Goal: Check status

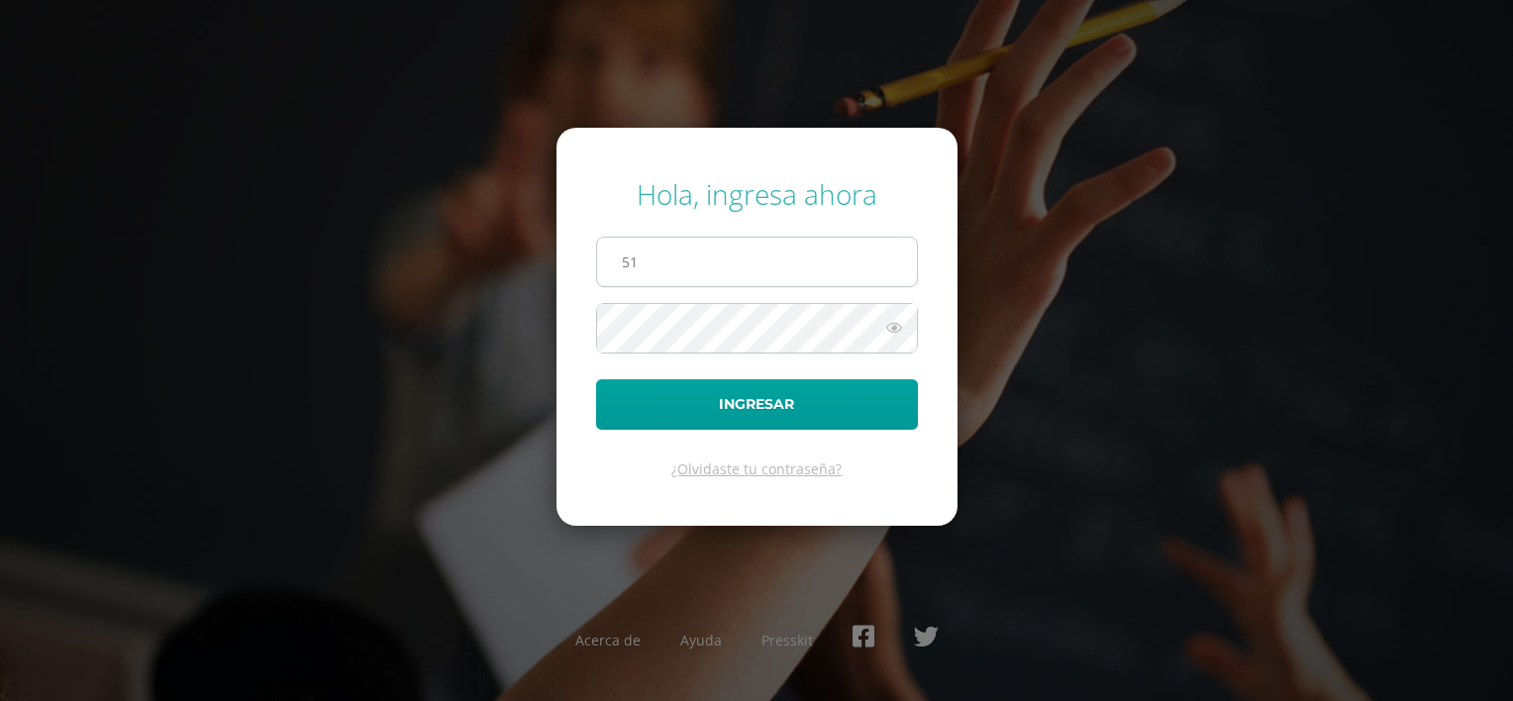
type input "[EMAIL_ADDRESS][DOMAIN_NAME]"
click at [596, 379] on button "Ingresar" at bounding box center [757, 404] width 322 height 51
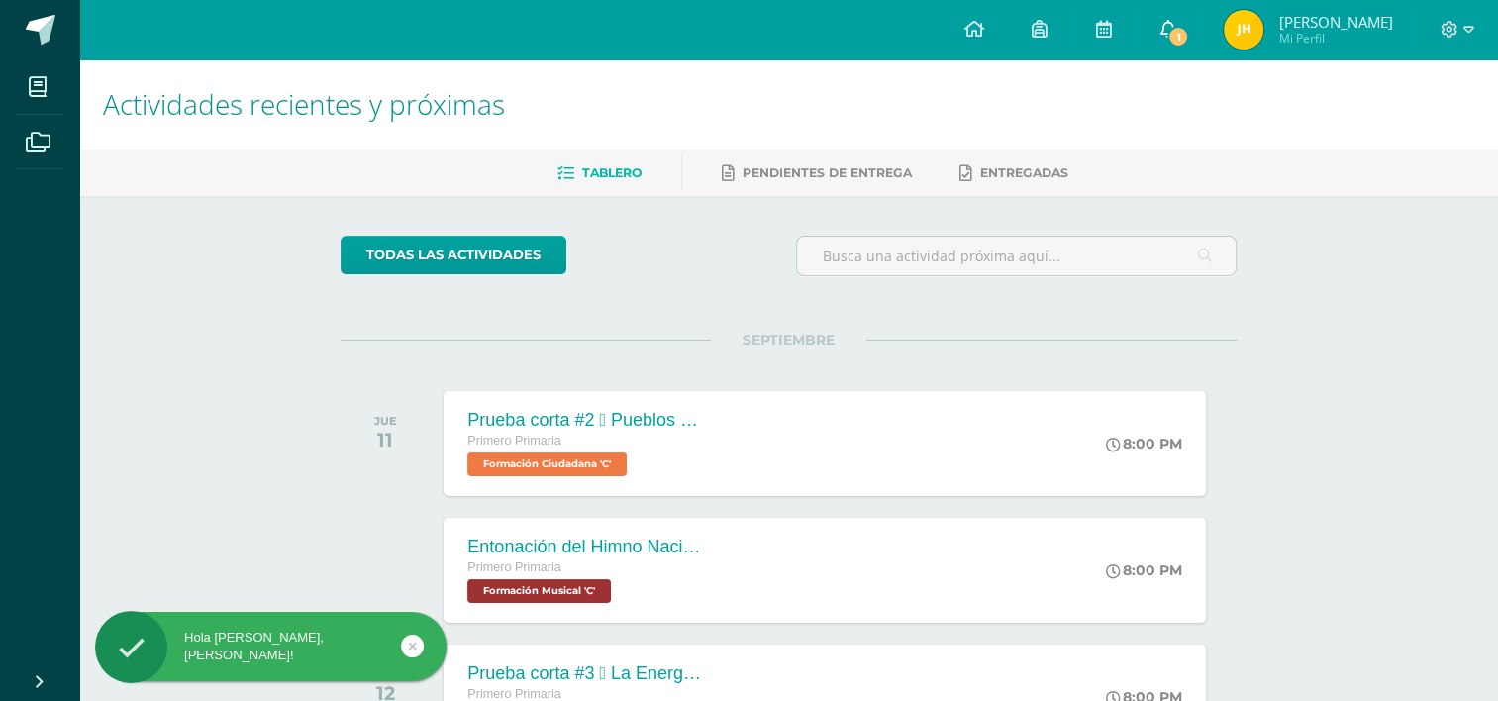
click at [1189, 30] on span "1" at bounding box center [1179, 37] width 22 height 22
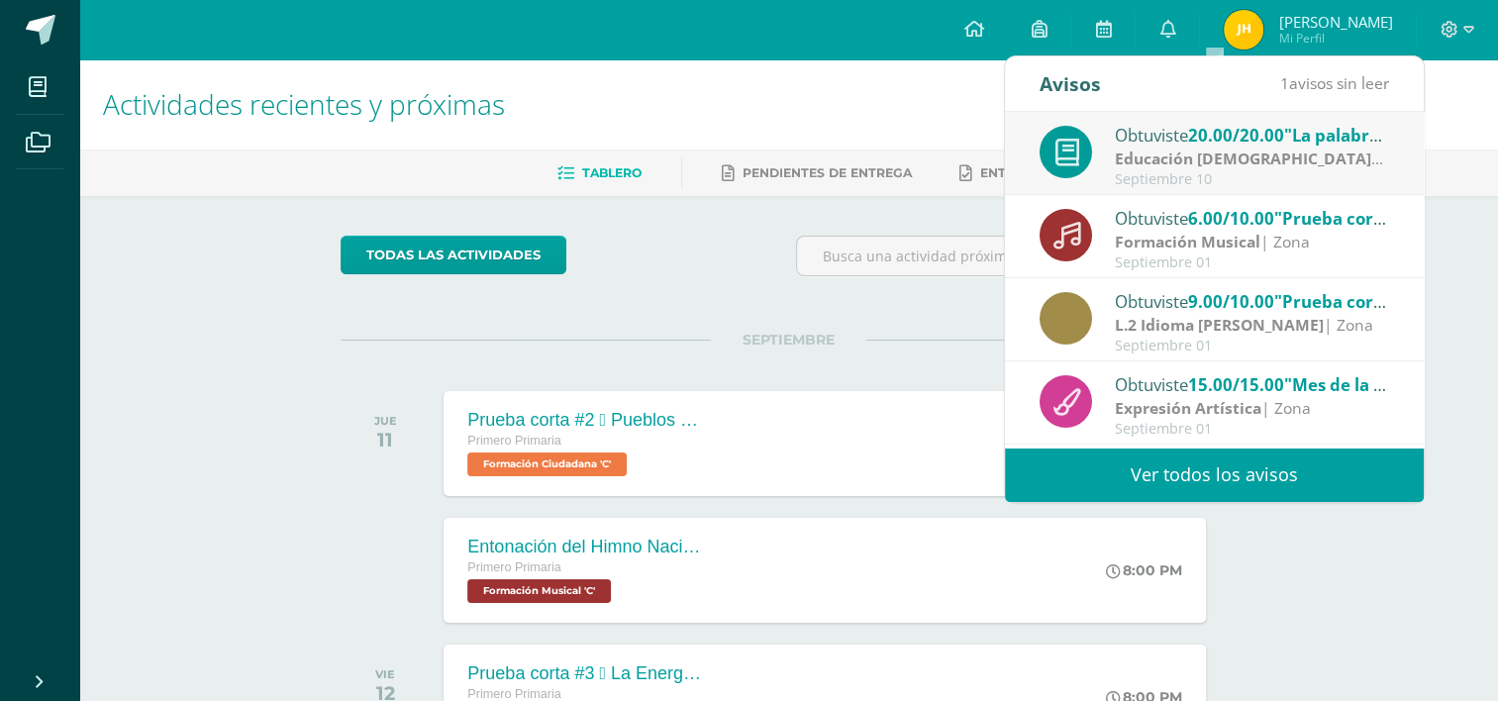
click at [1178, 155] on strong "Educación [DEMOGRAPHIC_DATA]" at bounding box center [1249, 159] width 268 height 22
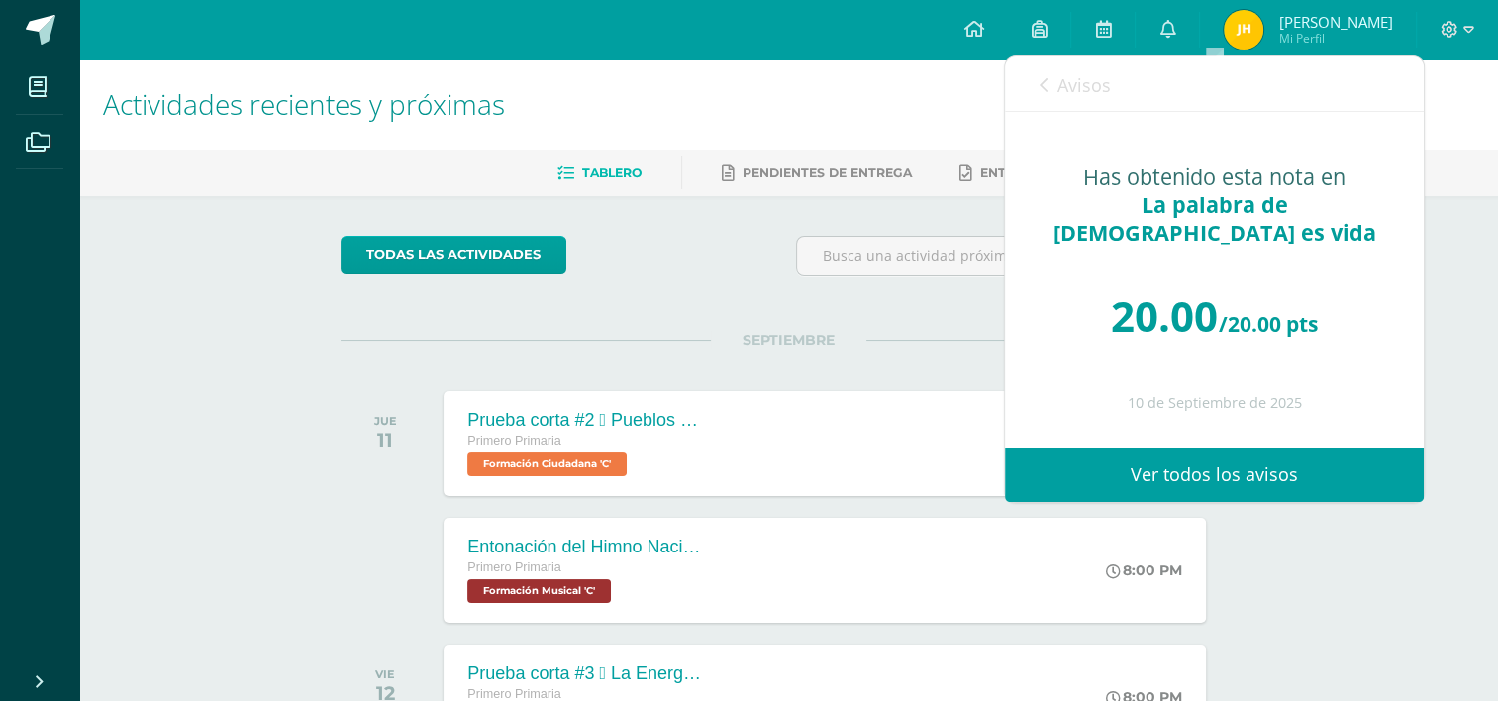
click at [1178, 155] on div "Has obtenido esta nota en La palabra de [DEMOGRAPHIC_DATA] es vida 20.00 /20.00…" at bounding box center [1214, 279] width 419 height 335
click at [1043, 91] on icon at bounding box center [1044, 85] width 8 height 16
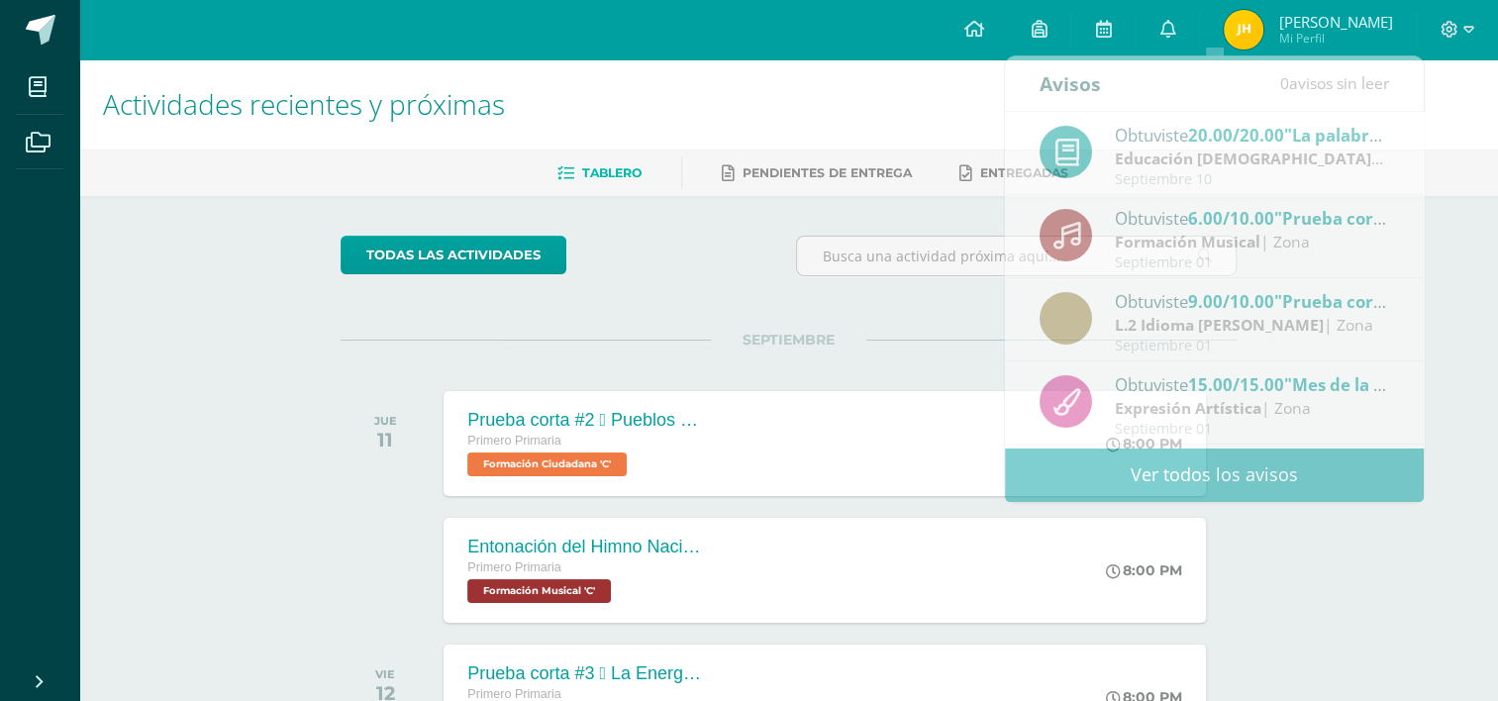
click at [824, 357] on div "SEPTIEMBRE JUE 11 Prueba corta #2  Pueblos de Guatemala  Símbolos patrios Pri…" at bounding box center [789, 419] width 896 height 159
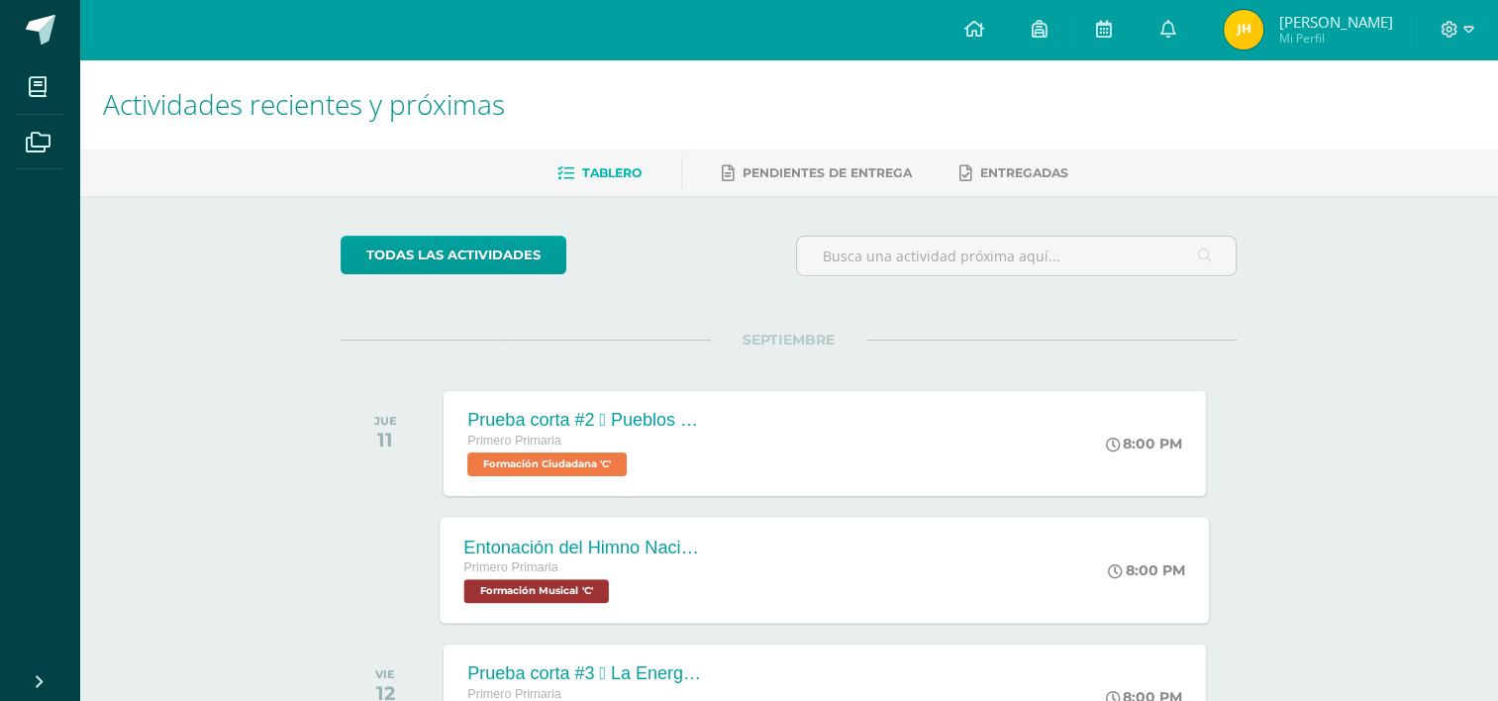
click at [677, 551] on div "Entonación del Himno Nacional de Guatemala" at bounding box center [584, 547] width 240 height 21
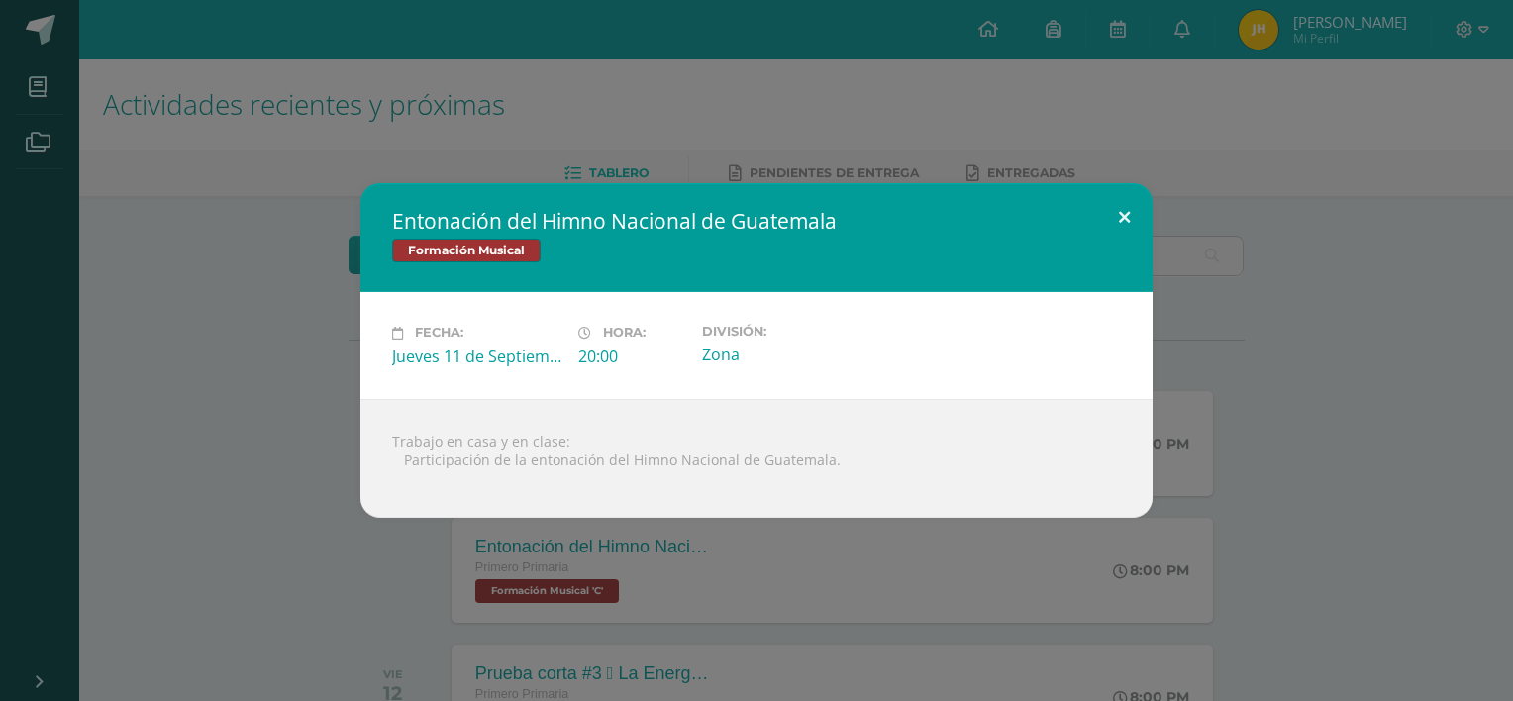
click at [1131, 210] on button at bounding box center [1124, 216] width 56 height 67
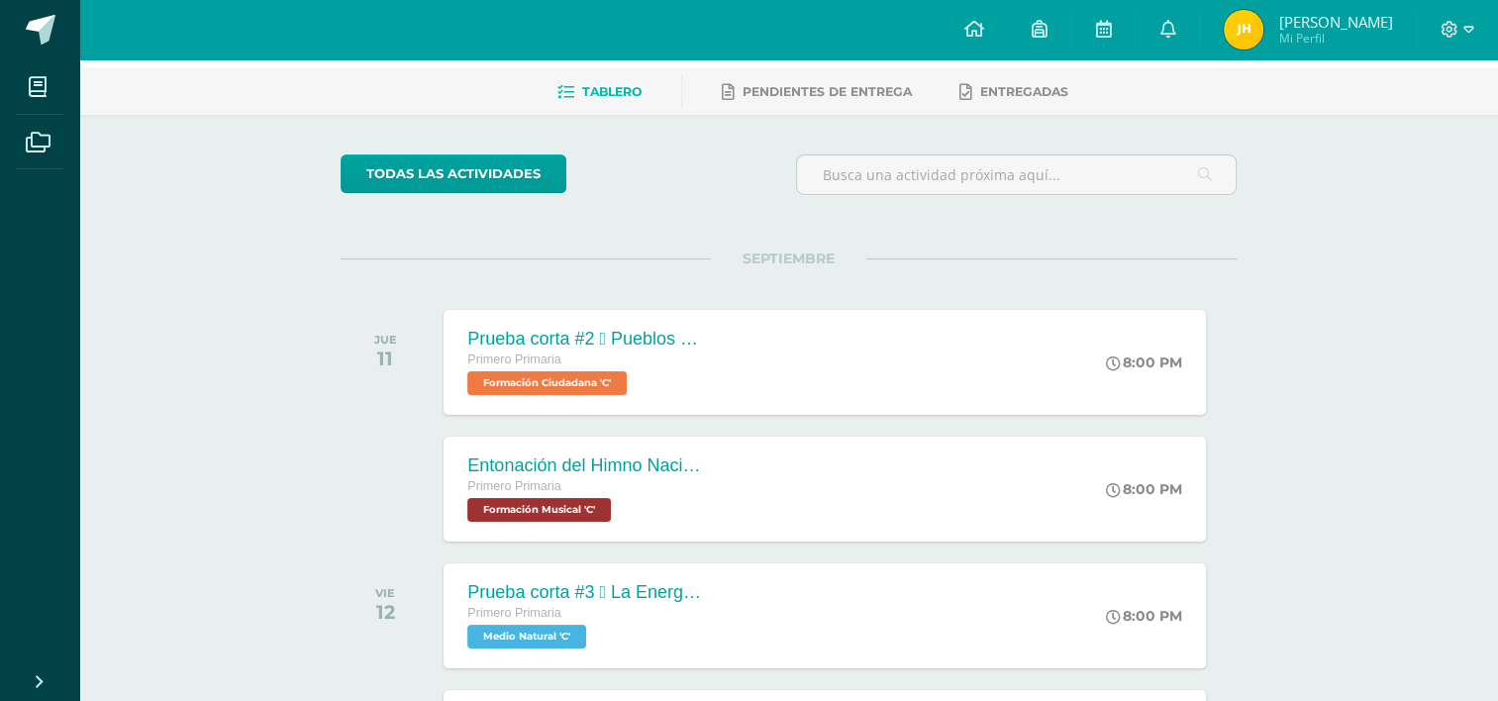
scroll to position [95, 0]
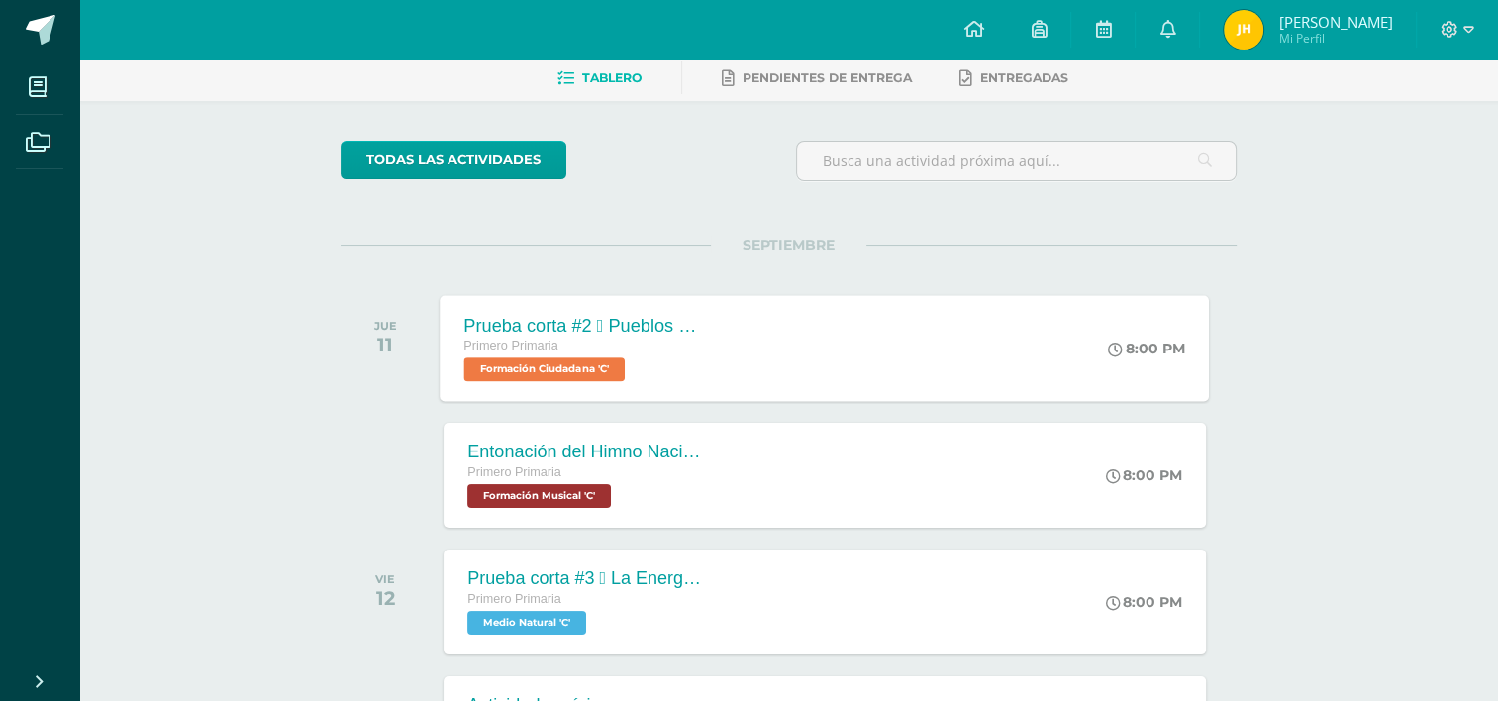
click at [765, 323] on div "Prueba corta #2  Pueblos de Guatemala  Símbolos patrios Primero Primaria Form…" at bounding box center [826, 348] width 770 height 106
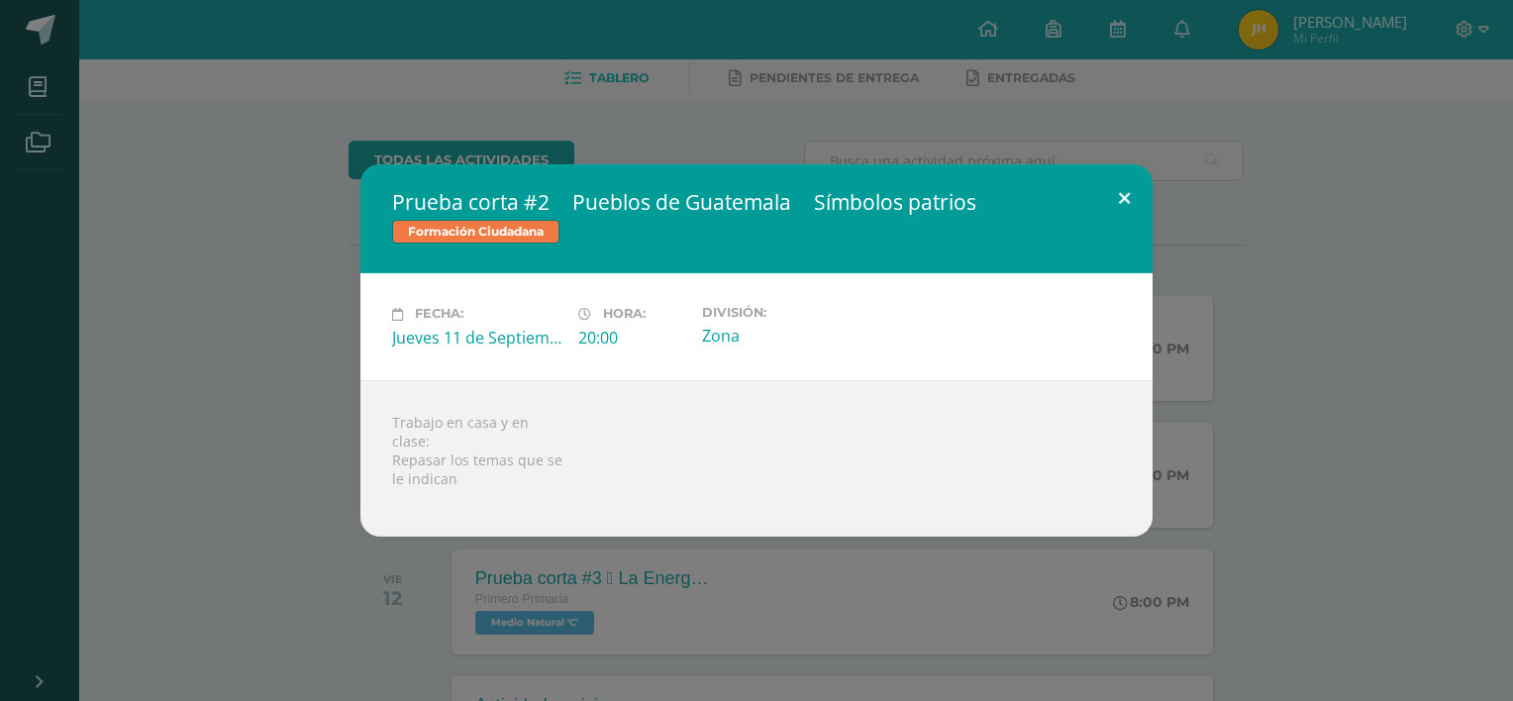
click at [1123, 192] on button at bounding box center [1124, 197] width 56 height 67
